Goal: Transaction & Acquisition: Purchase product/service

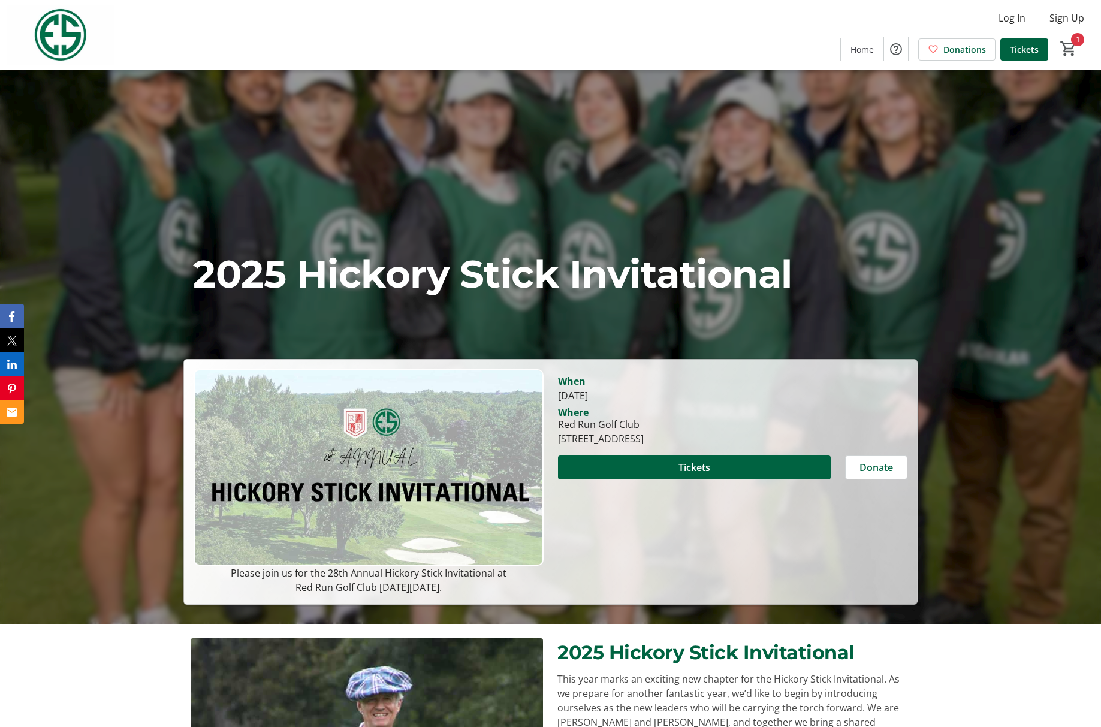
scroll to position [185, 0]
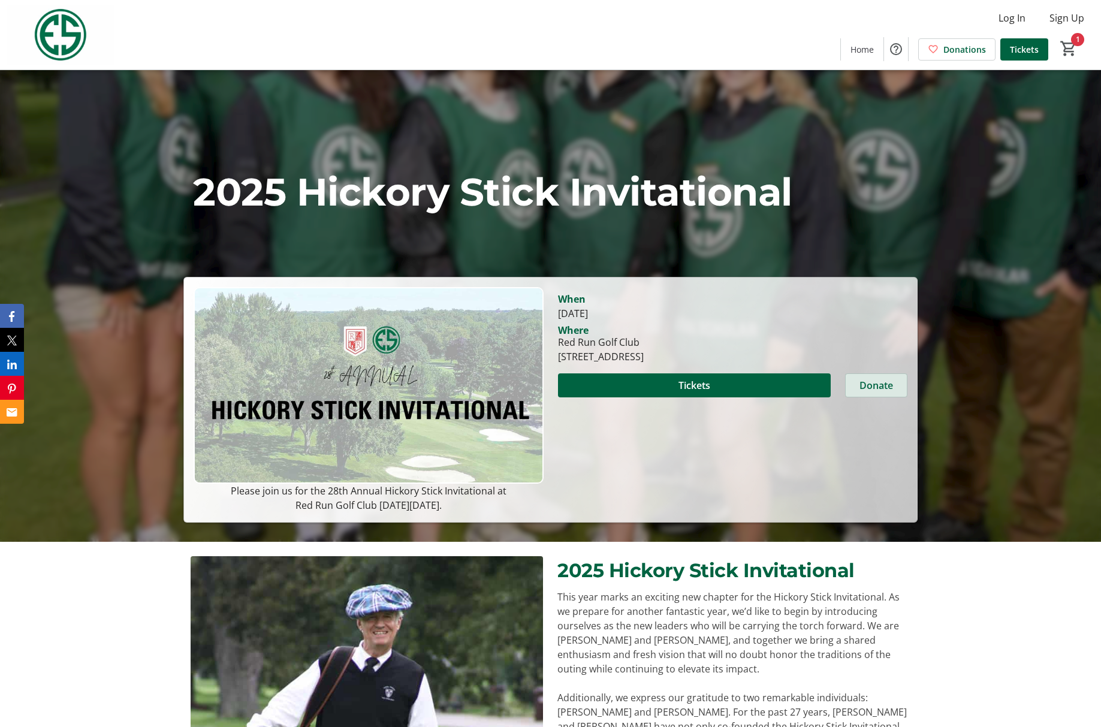
click at [862, 385] on span "Donate" at bounding box center [877, 385] width 34 height 14
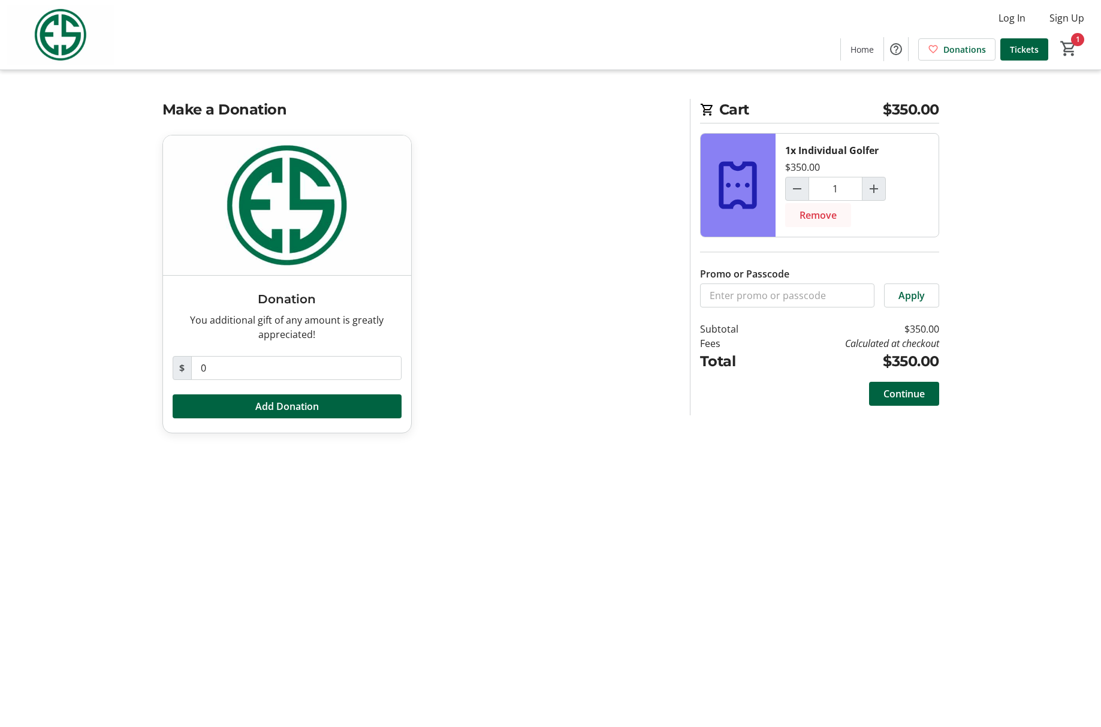
click at [827, 213] on span "Remove" at bounding box center [818, 215] width 37 height 14
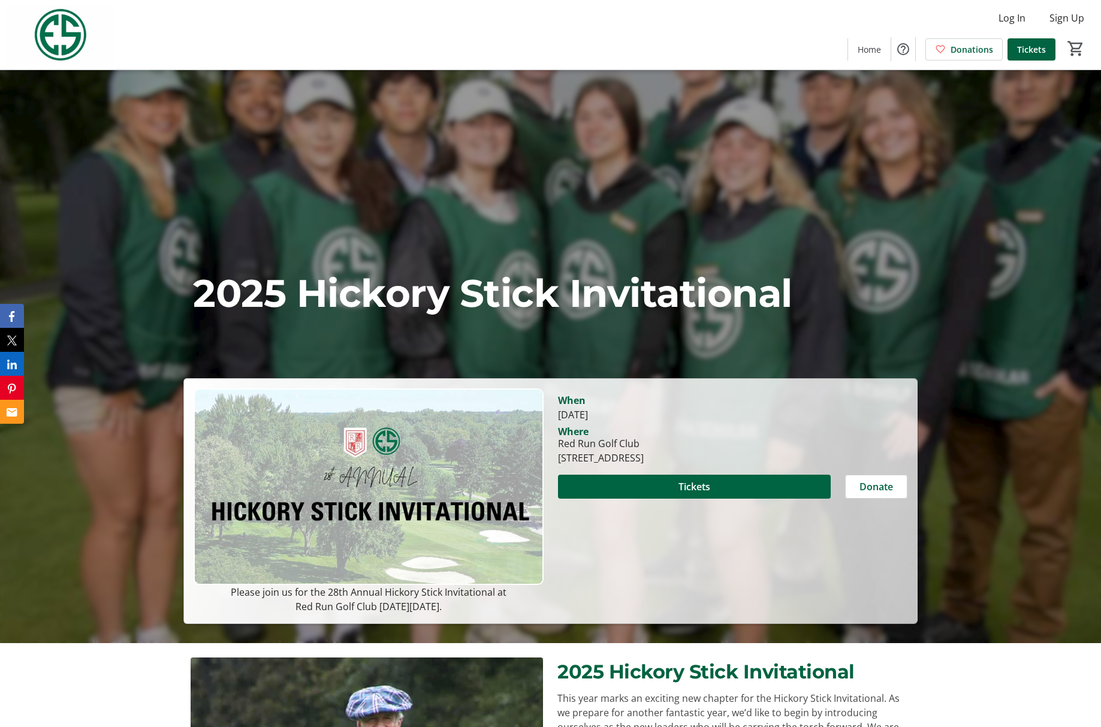
scroll to position [88, 0]
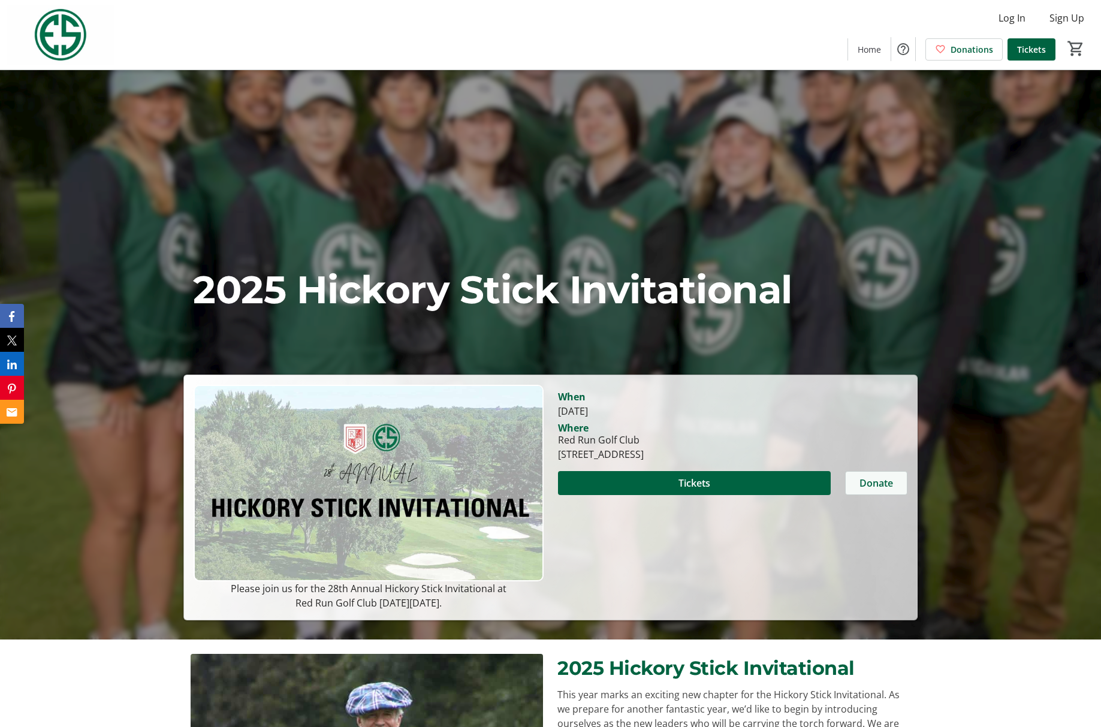
click at [878, 483] on span "Donate" at bounding box center [877, 483] width 34 height 14
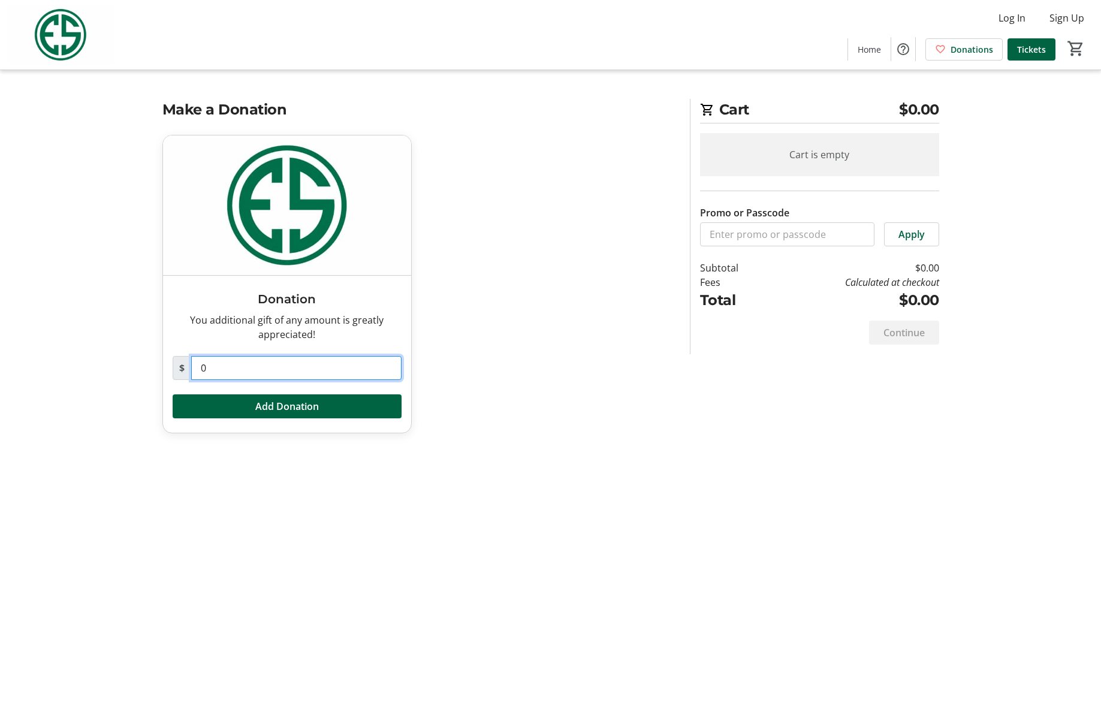
click at [259, 367] on input "0" at bounding box center [296, 368] width 210 height 24
click at [196, 368] on input "0" at bounding box center [296, 368] width 210 height 24
type input "500"
click at [275, 404] on span "Add Donation" at bounding box center [287, 406] width 64 height 14
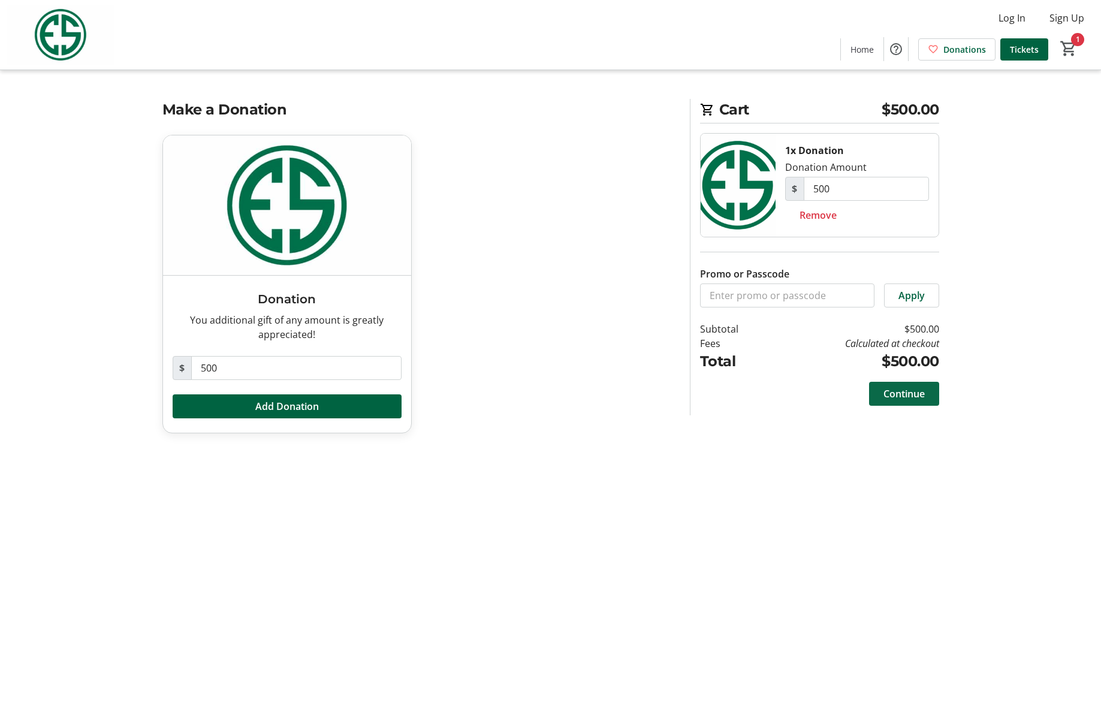
click at [908, 393] on span "Continue" at bounding box center [904, 394] width 41 height 14
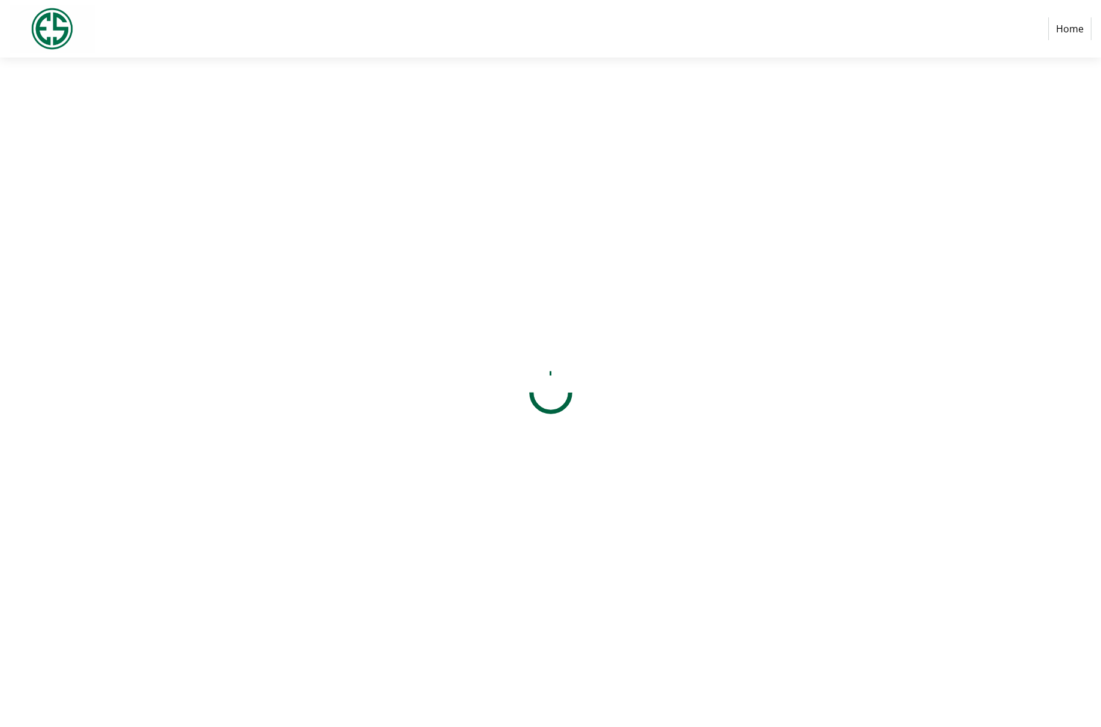
select select "US"
